Goal: Task Accomplishment & Management: Manage account settings

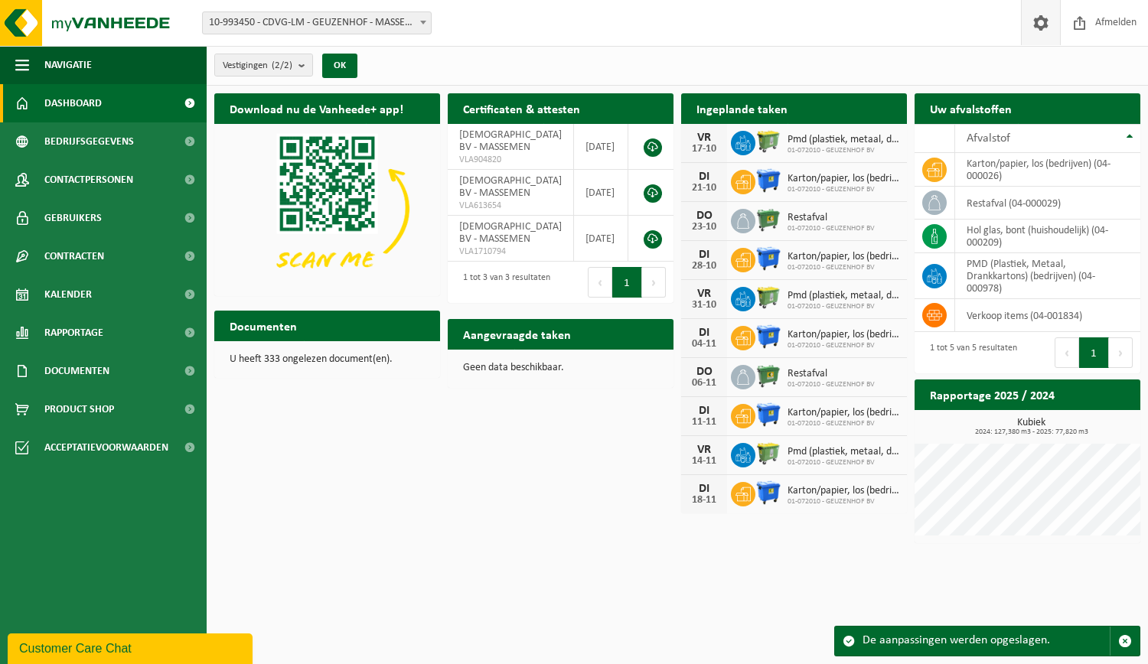
click at [1039, 18] on span at bounding box center [1040, 22] width 23 height 45
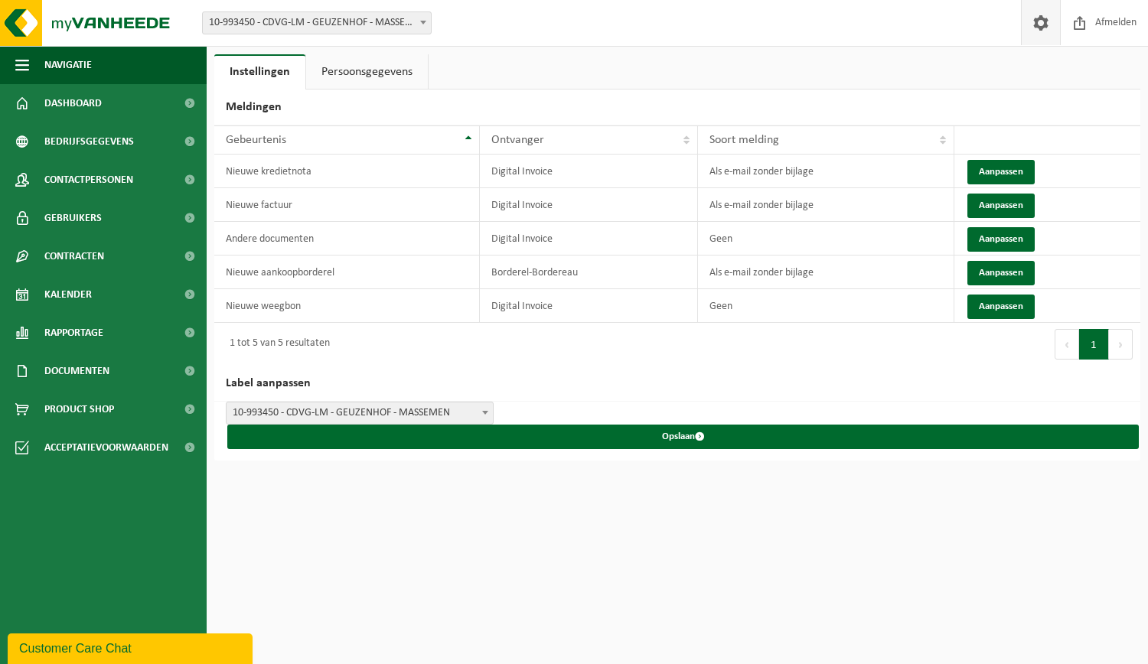
click at [355, 74] on link "Persoonsgegevens" at bounding box center [367, 71] width 122 height 35
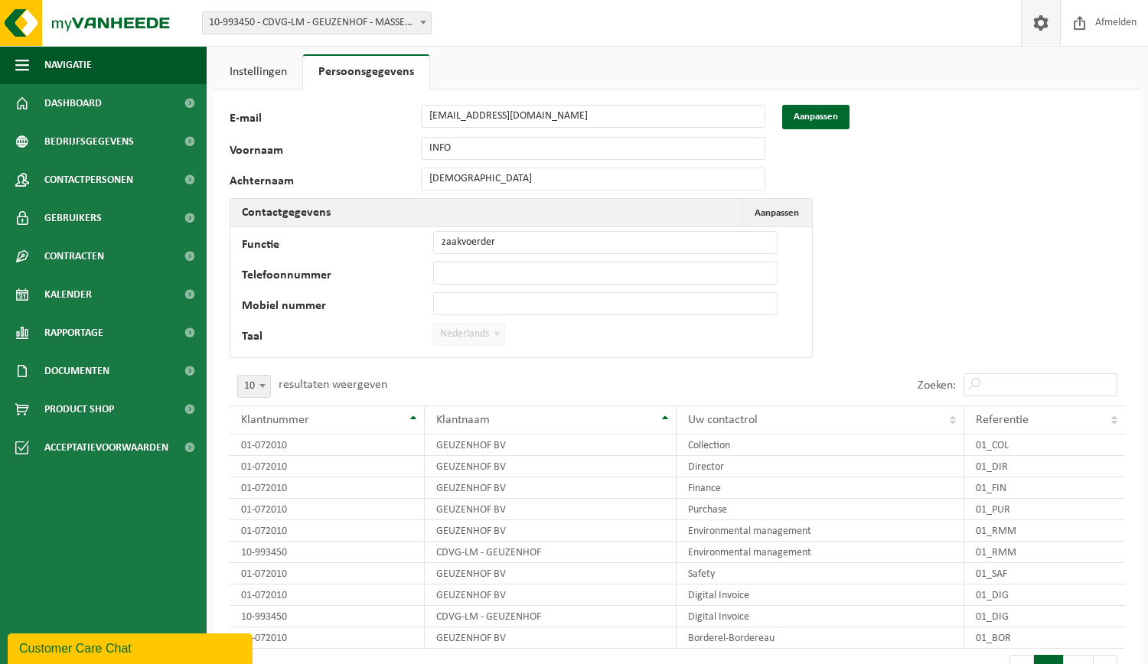
scroll to position [116, 0]
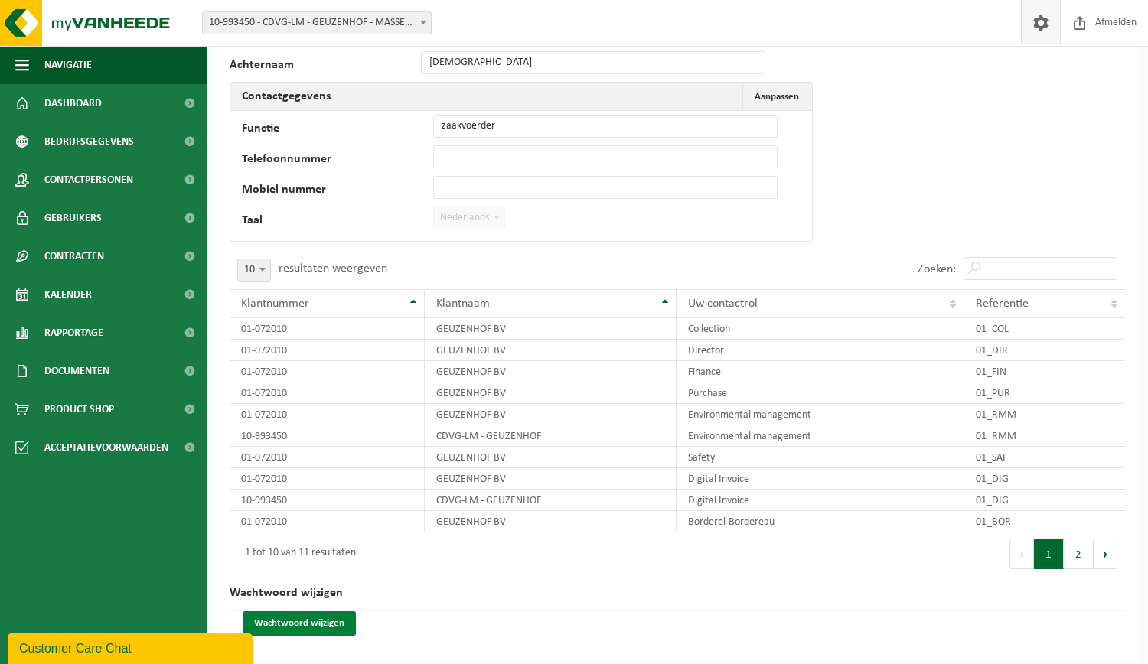
click at [318, 627] on button "Wachtwoord wijzigen" at bounding box center [299, 624] width 113 height 24
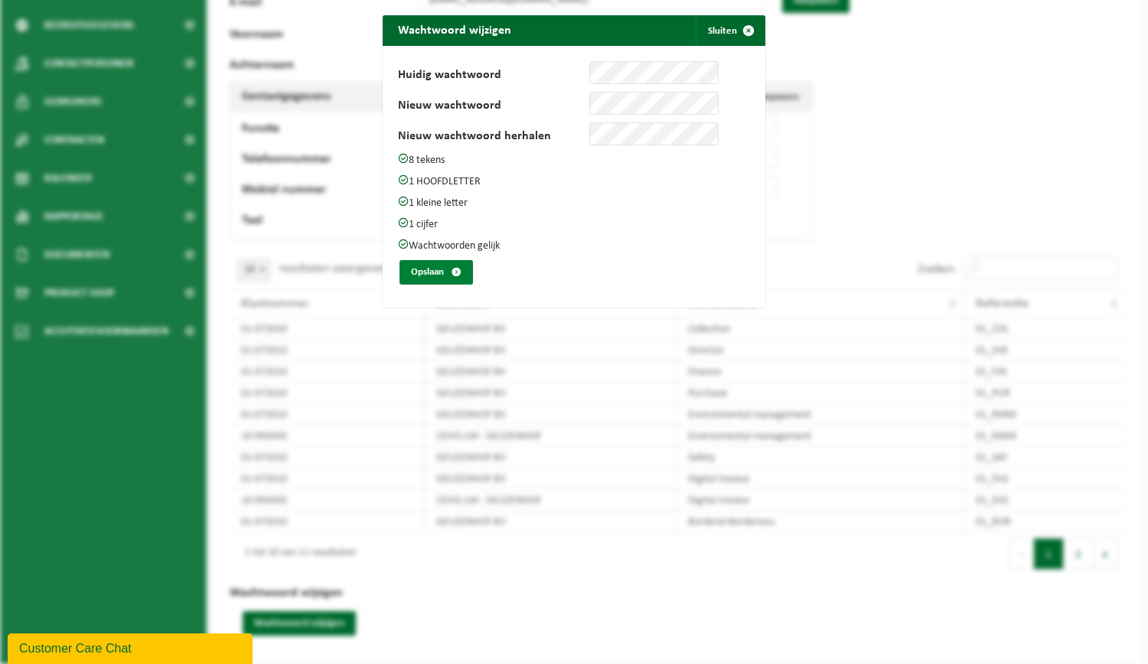
click at [423, 267] on button "Opslaan" at bounding box center [436, 272] width 73 height 24
